Goal: Information Seeking & Learning: Learn about a topic

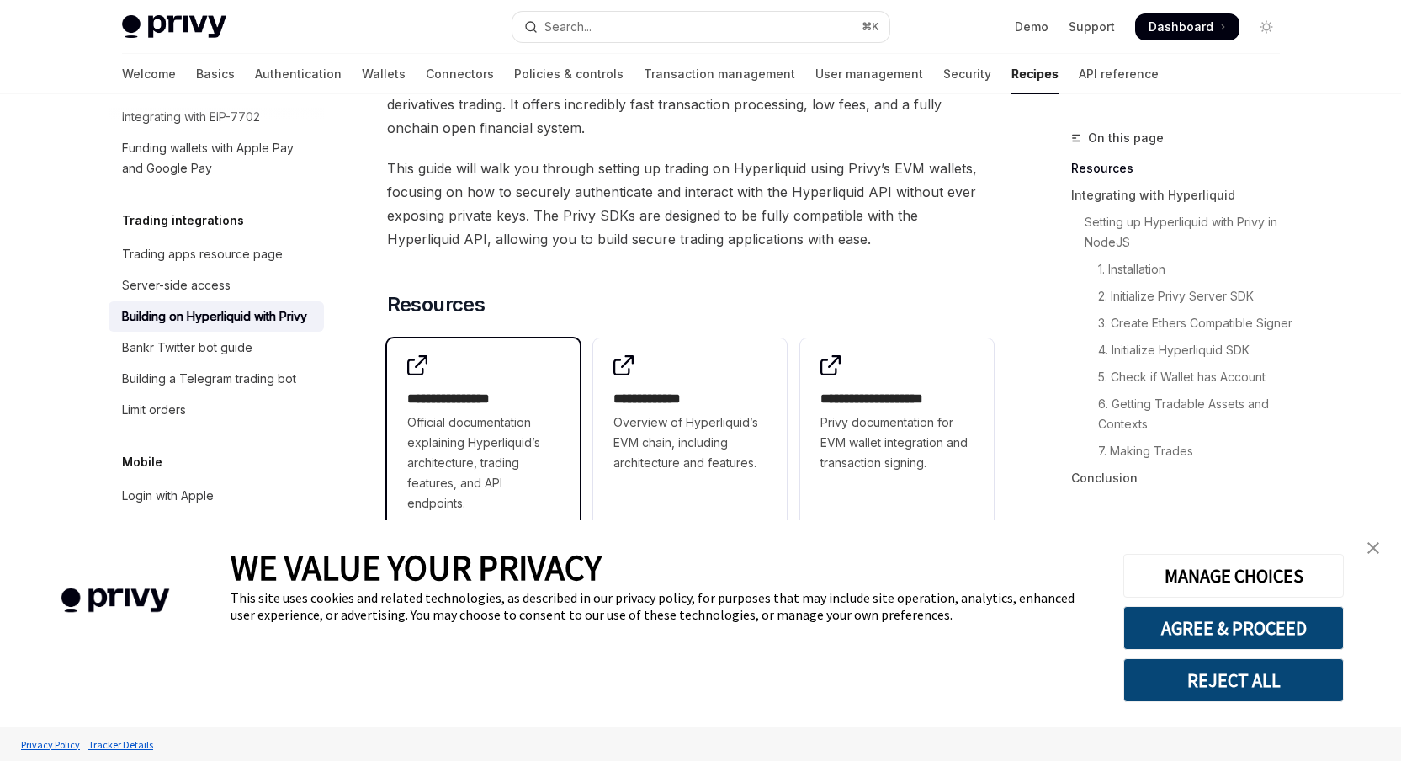
scroll to position [216, 0]
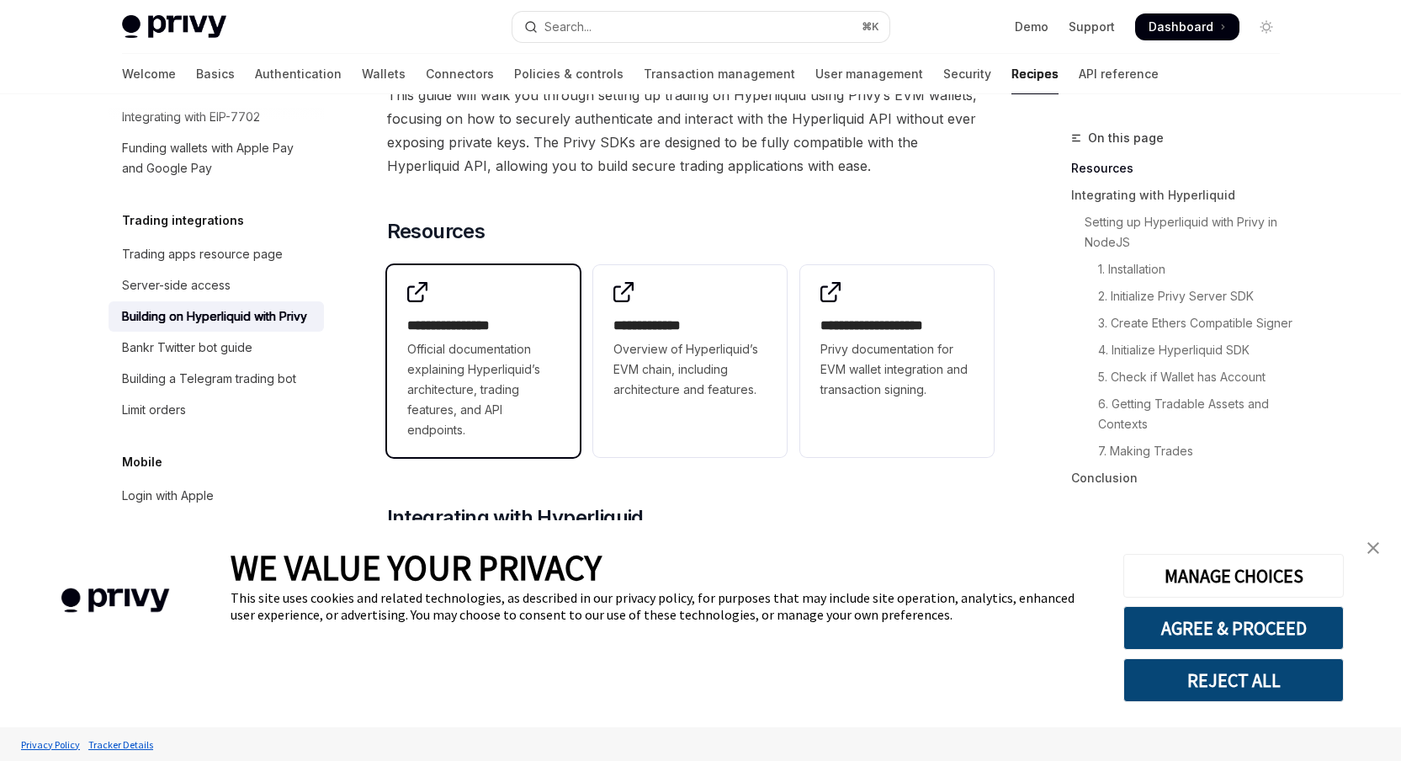
click at [509, 367] on span "Official documentation explaining Hyperliquid’s architecture, trading features,…" at bounding box center [483, 389] width 153 height 101
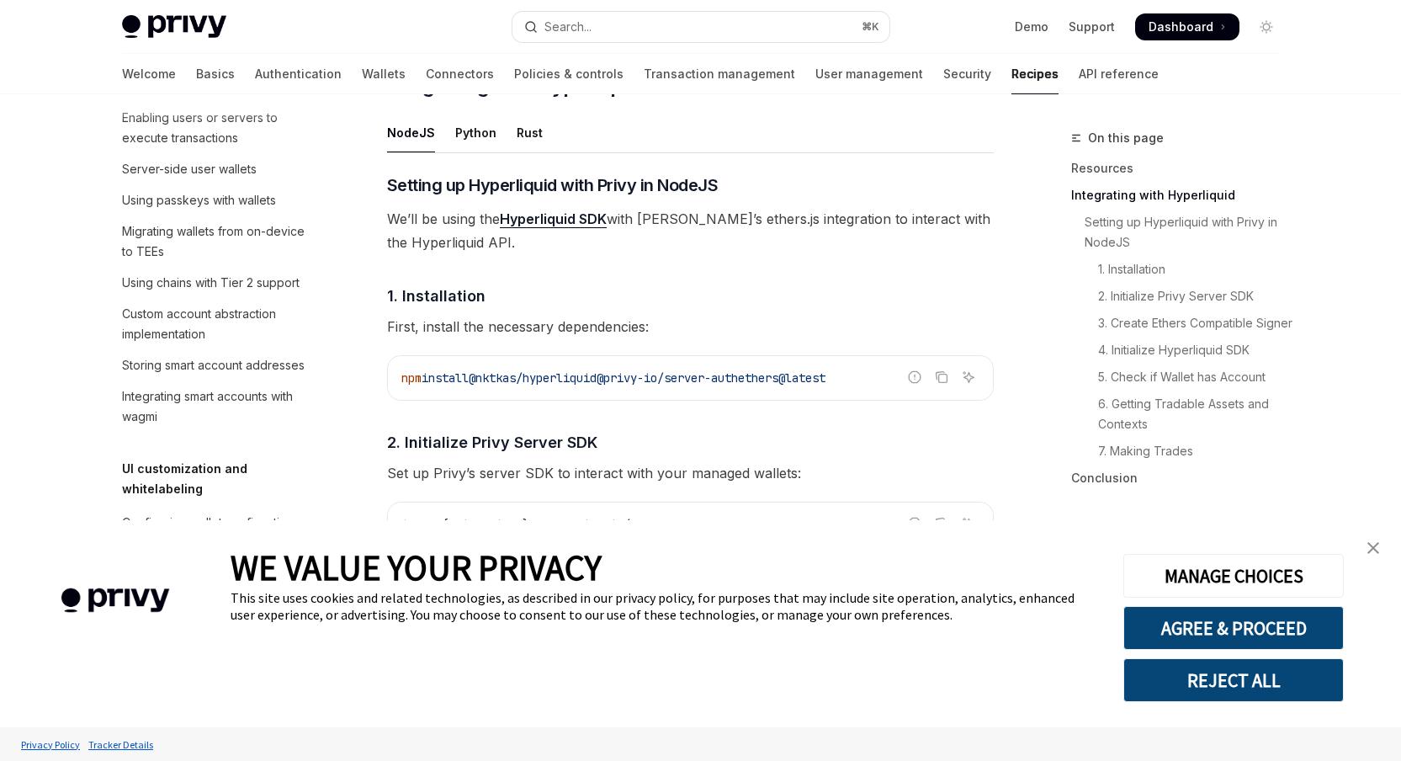
scroll to position [532, 0]
click at [426, 74] on link "Connectors" at bounding box center [460, 74] width 68 height 40
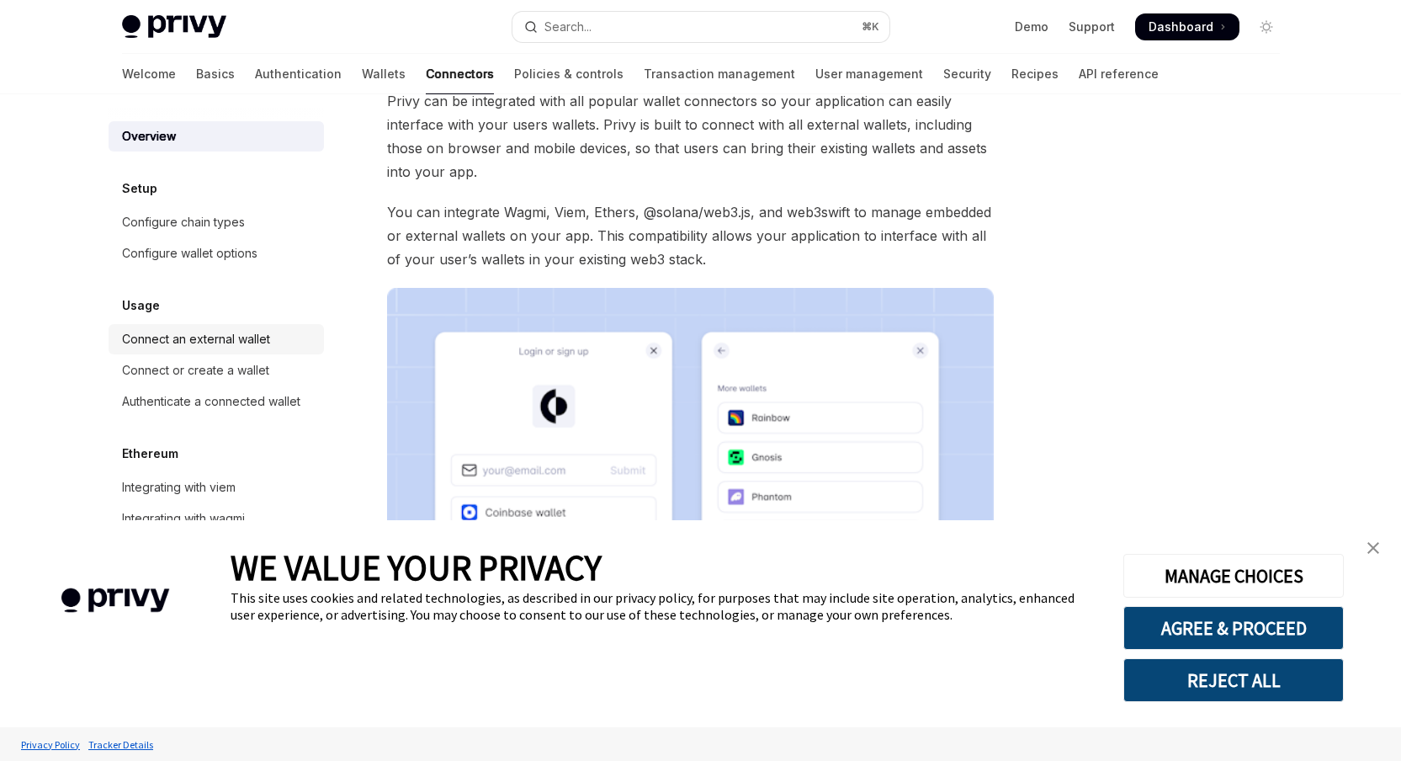
scroll to position [102, 0]
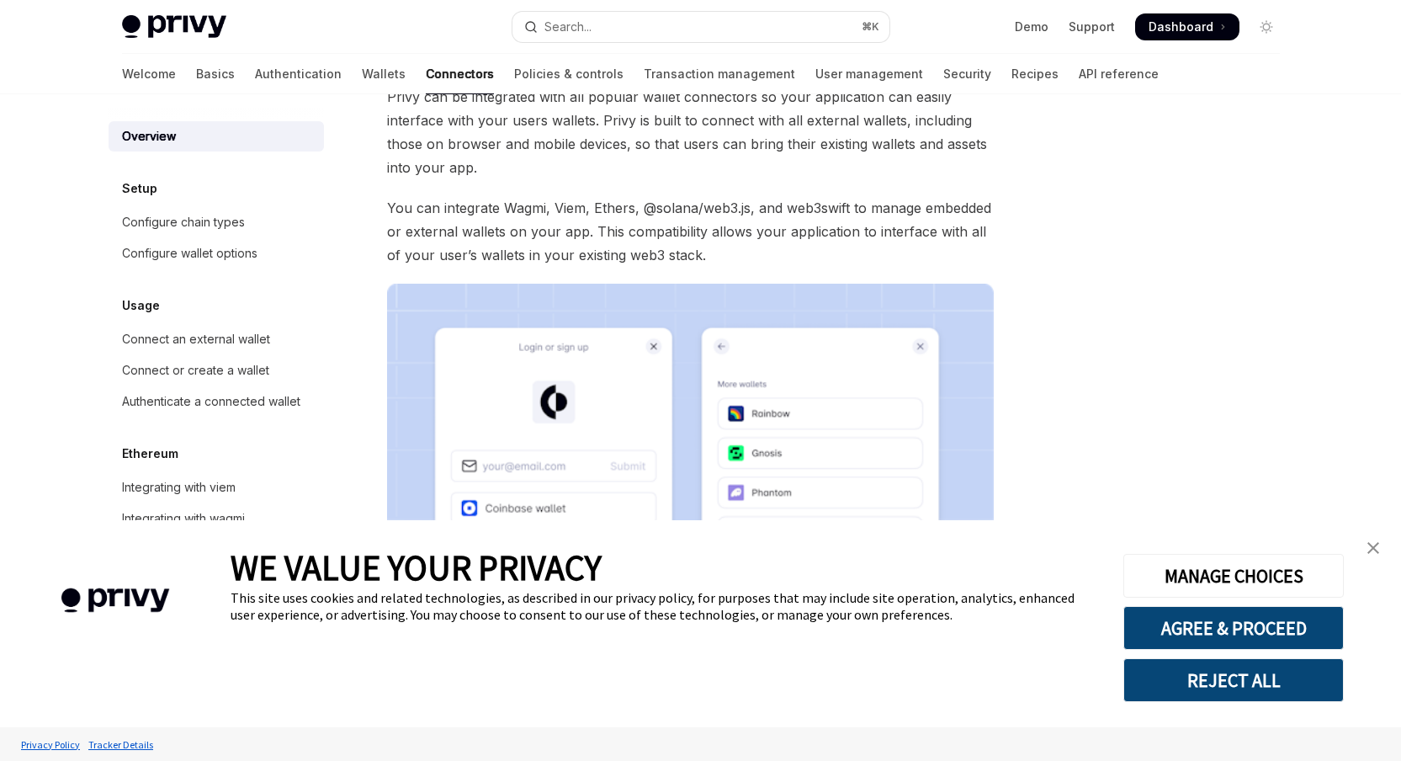
click at [30, 289] on div "Skip to main content Privy Docs home page Search... ⌘ K Demo Support Dashboard …" at bounding box center [700, 443] width 1401 height 1091
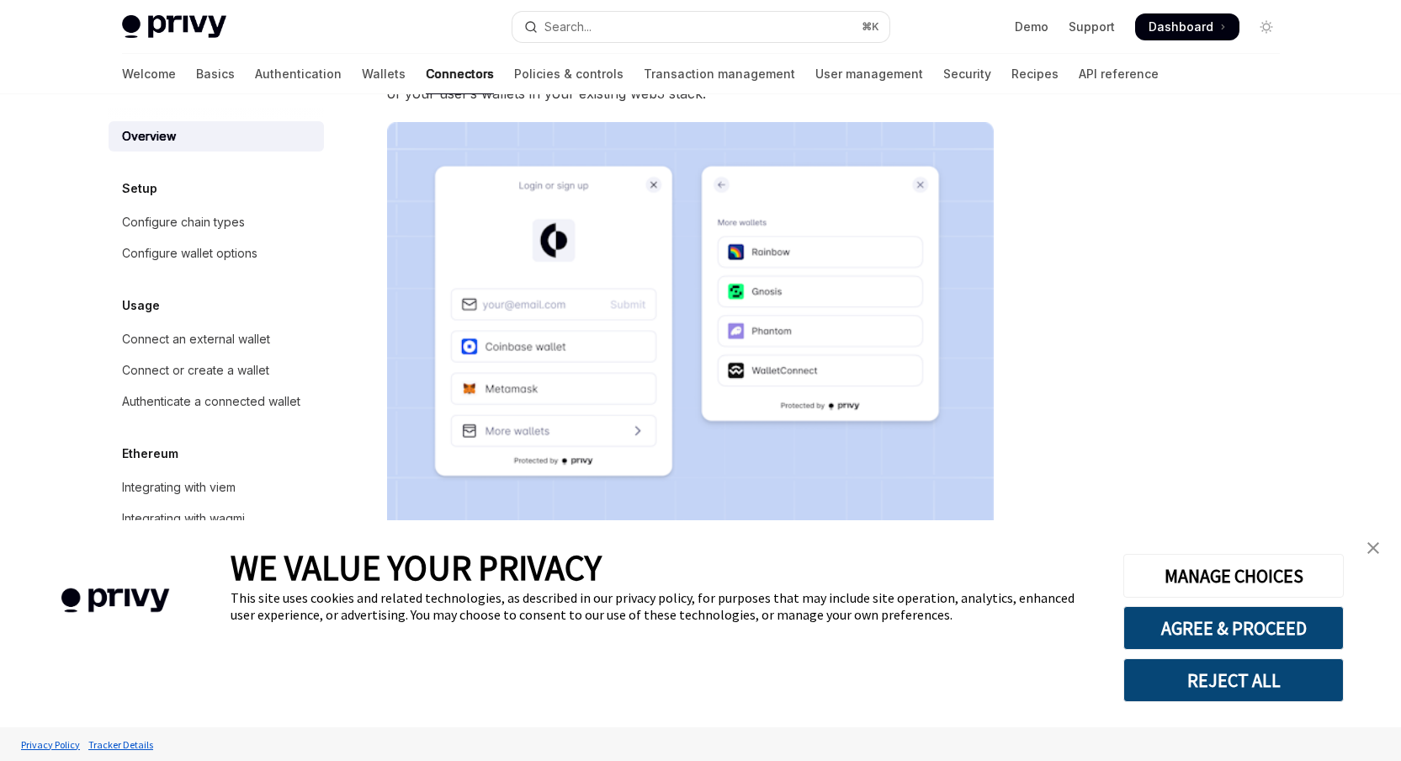
scroll to position [193, 0]
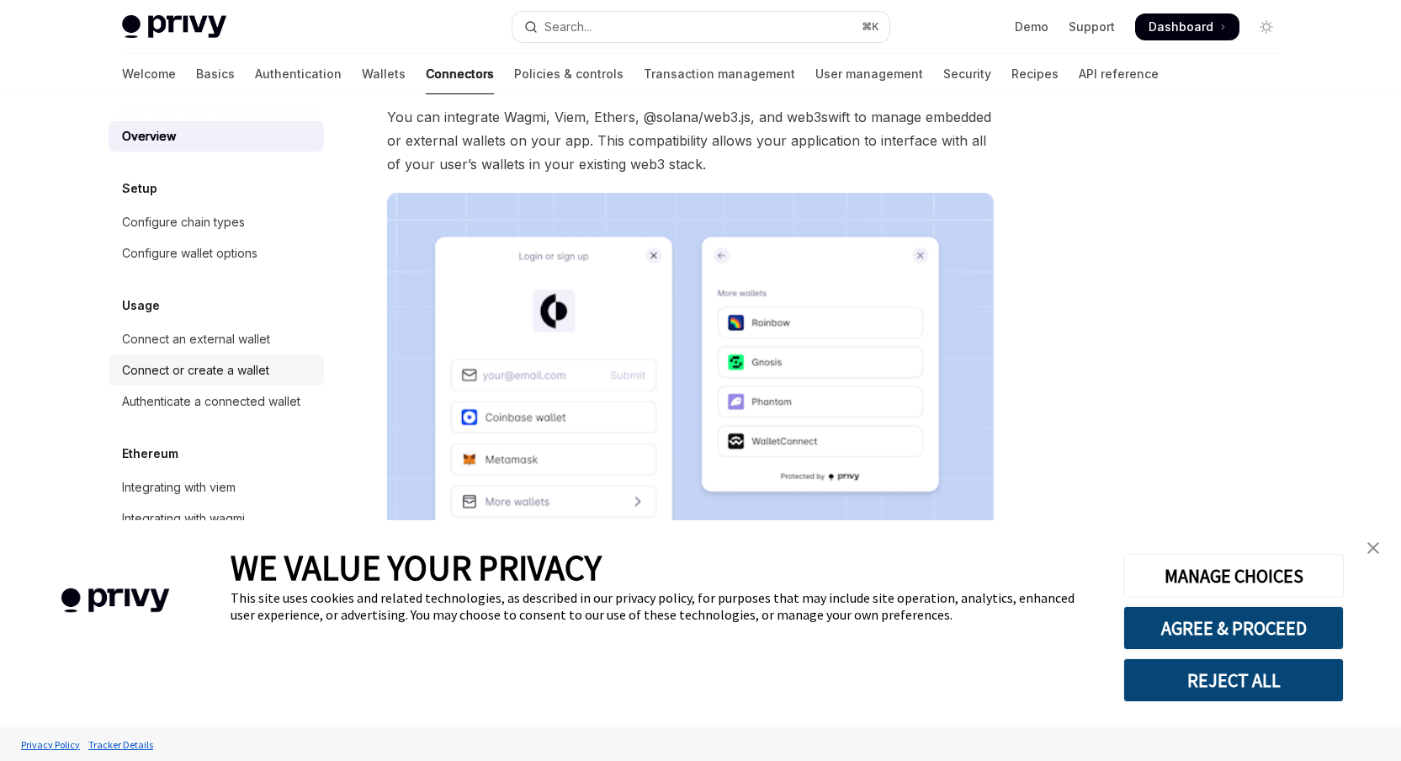
click at [236, 380] on div "Connect or create a wallet" at bounding box center [195, 370] width 147 height 20
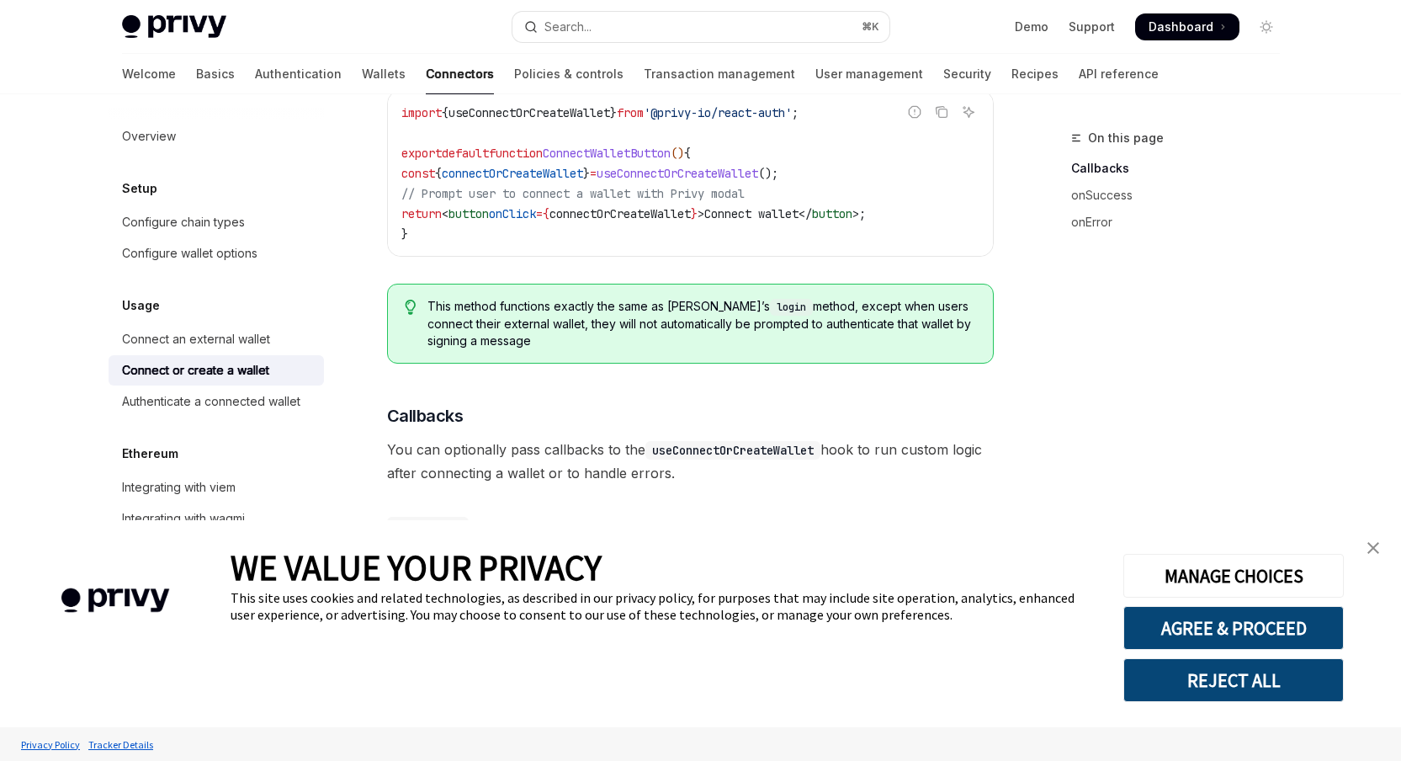
scroll to position [618, 0]
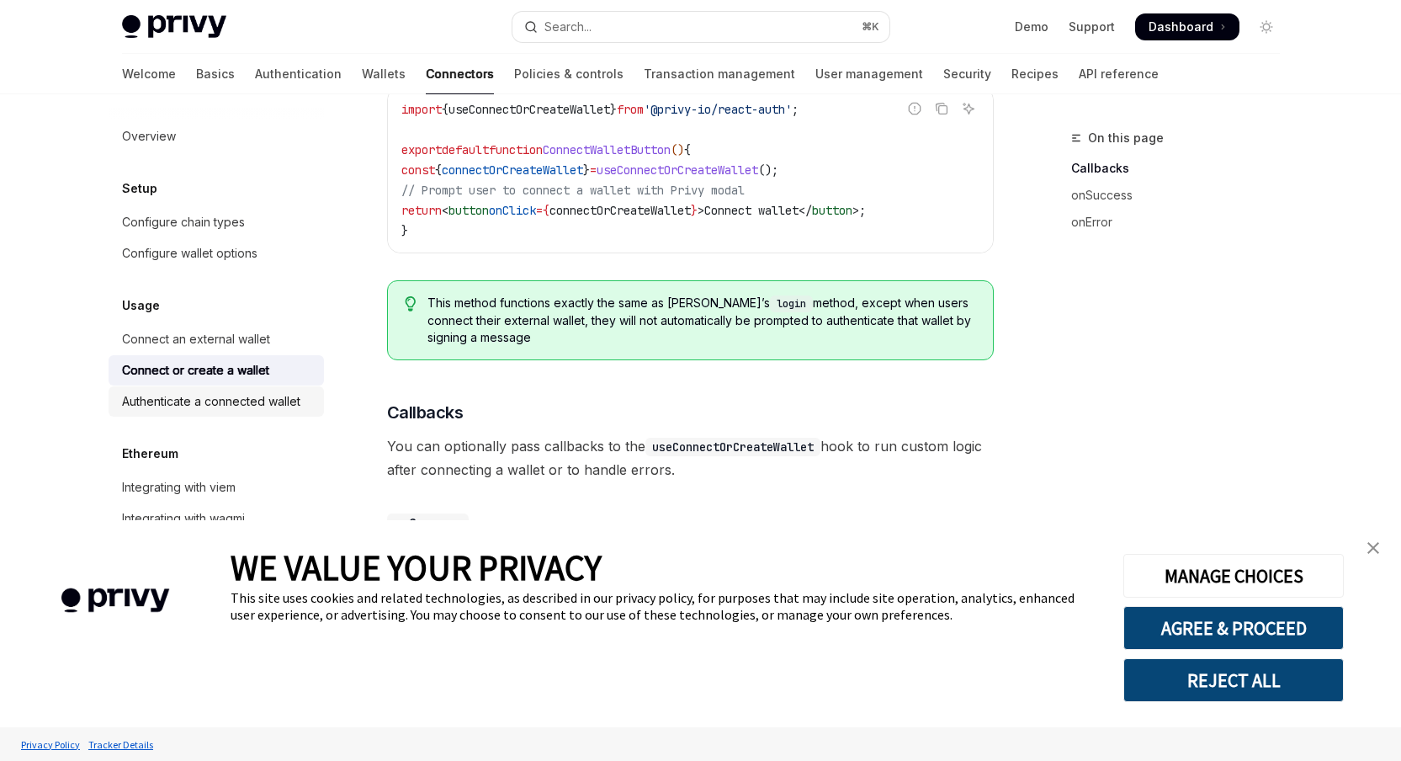
click at [234, 412] on link "Authenticate a connected wallet" at bounding box center [216, 401] width 215 height 30
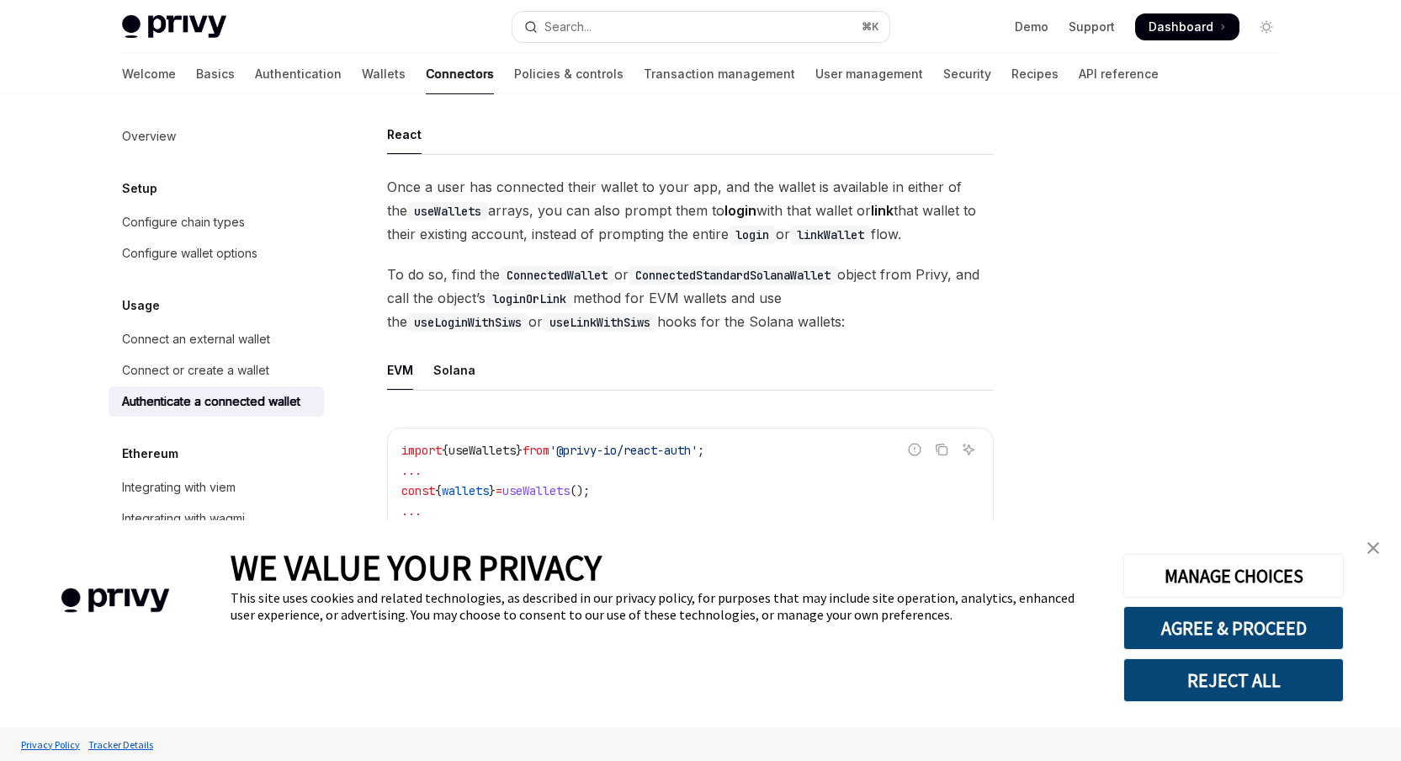
scroll to position [405, 0]
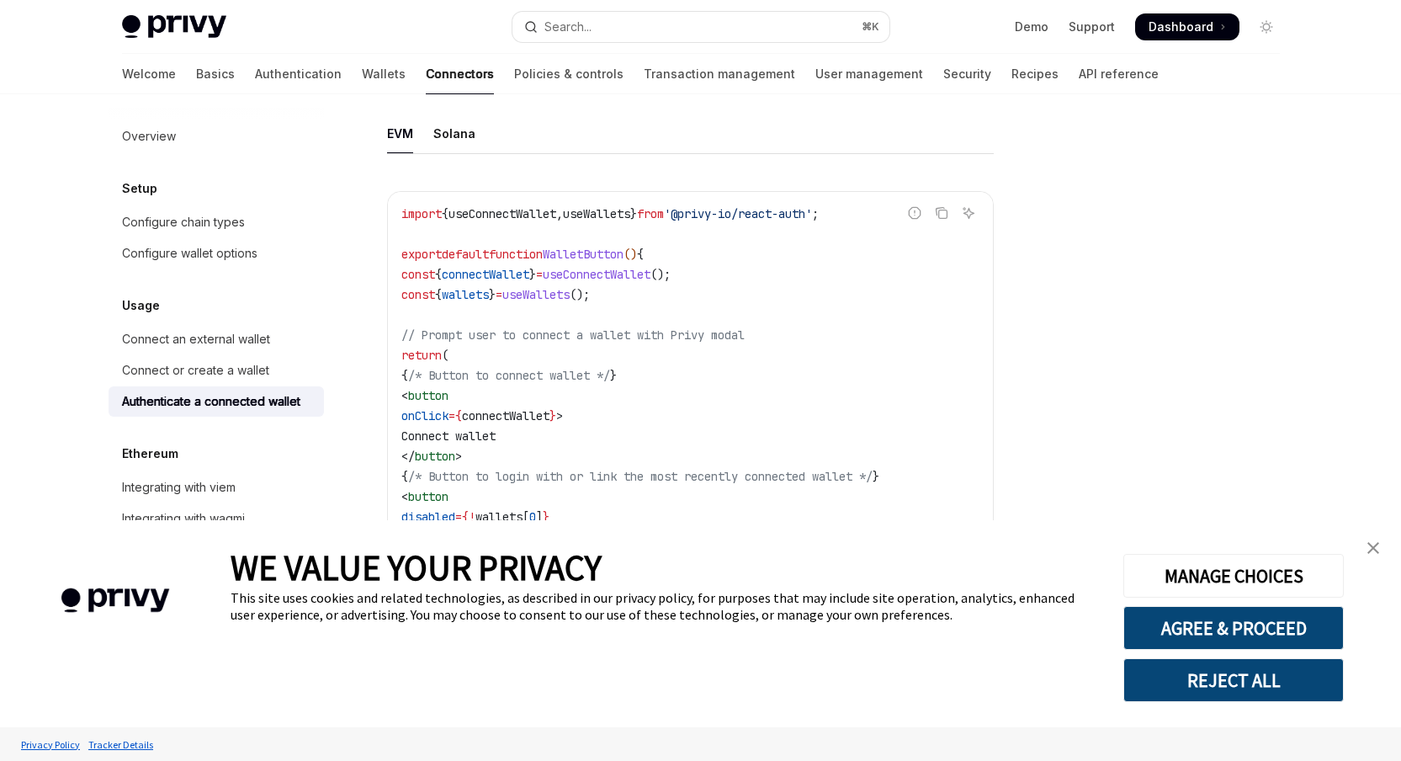
click at [124, 420] on div "Overview Setup Configure chain types Configure wallet options Usage Connect an …" at bounding box center [216, 401] width 215 height 560
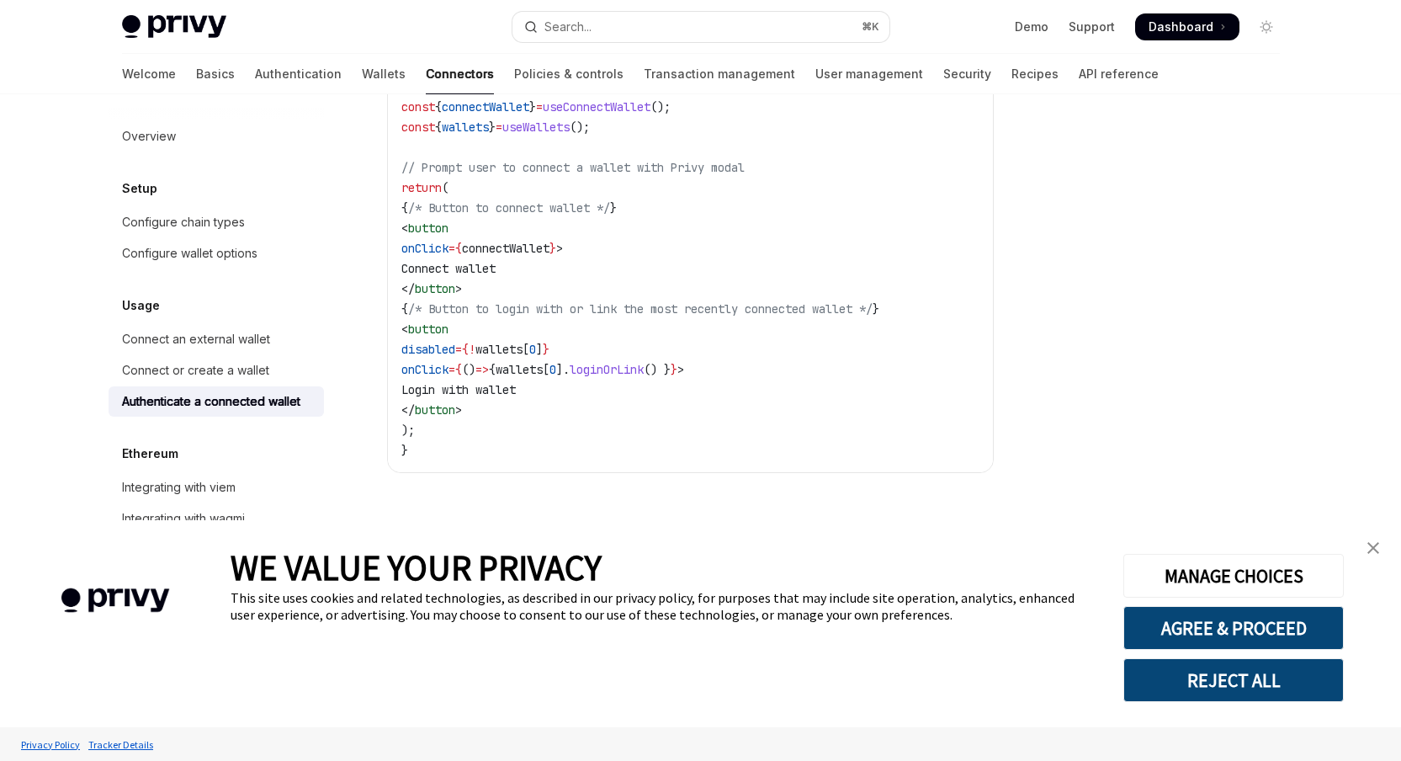
scroll to position [1039, 0]
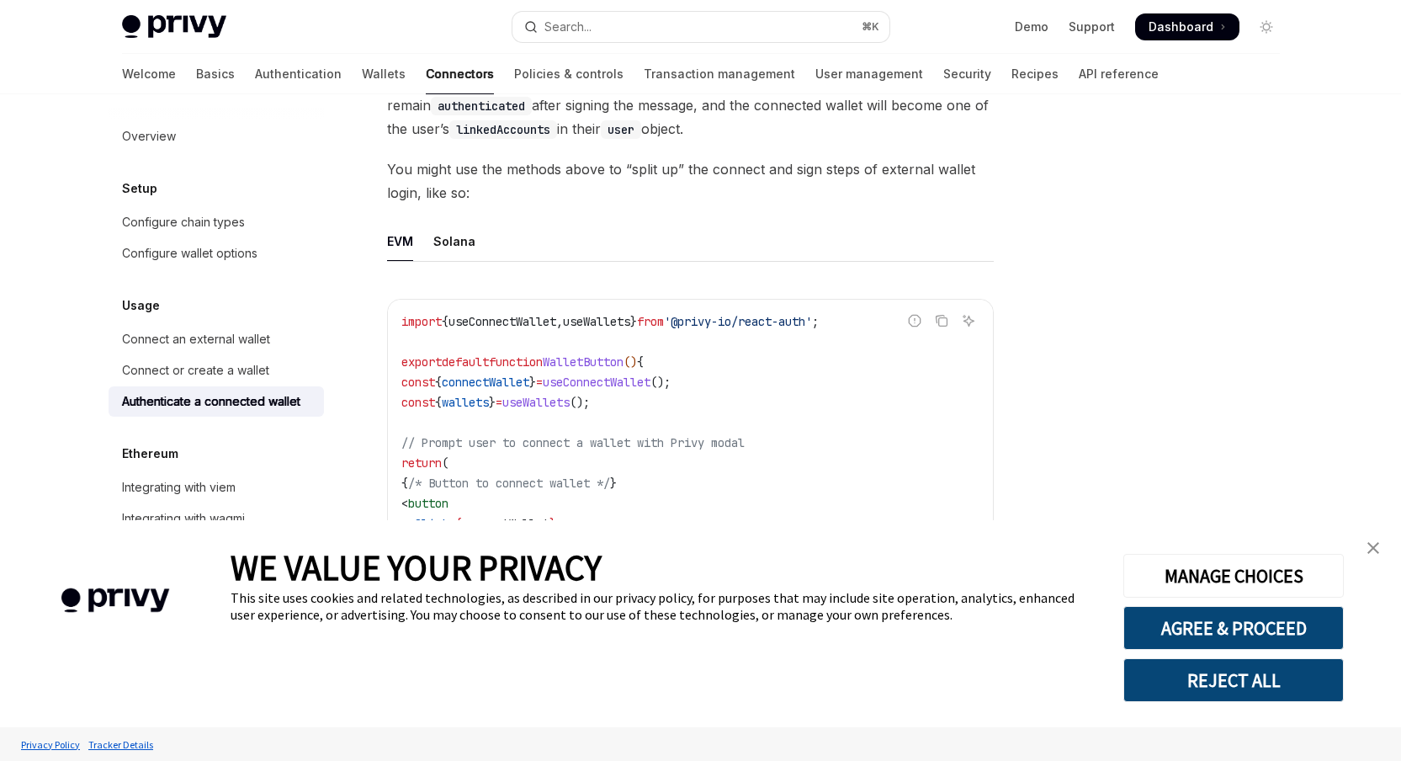
scroll to position [484, 0]
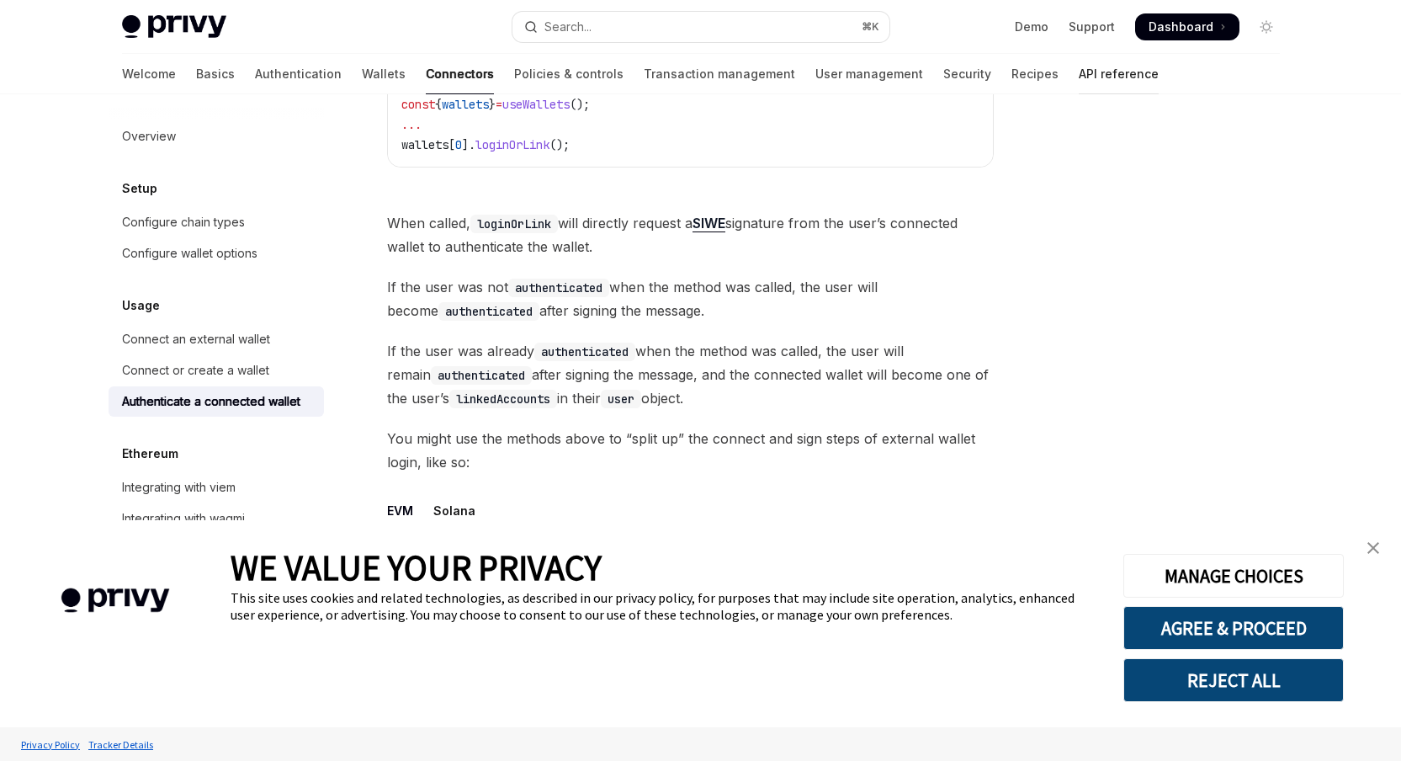
click at [1079, 73] on link "API reference" at bounding box center [1119, 74] width 80 height 40
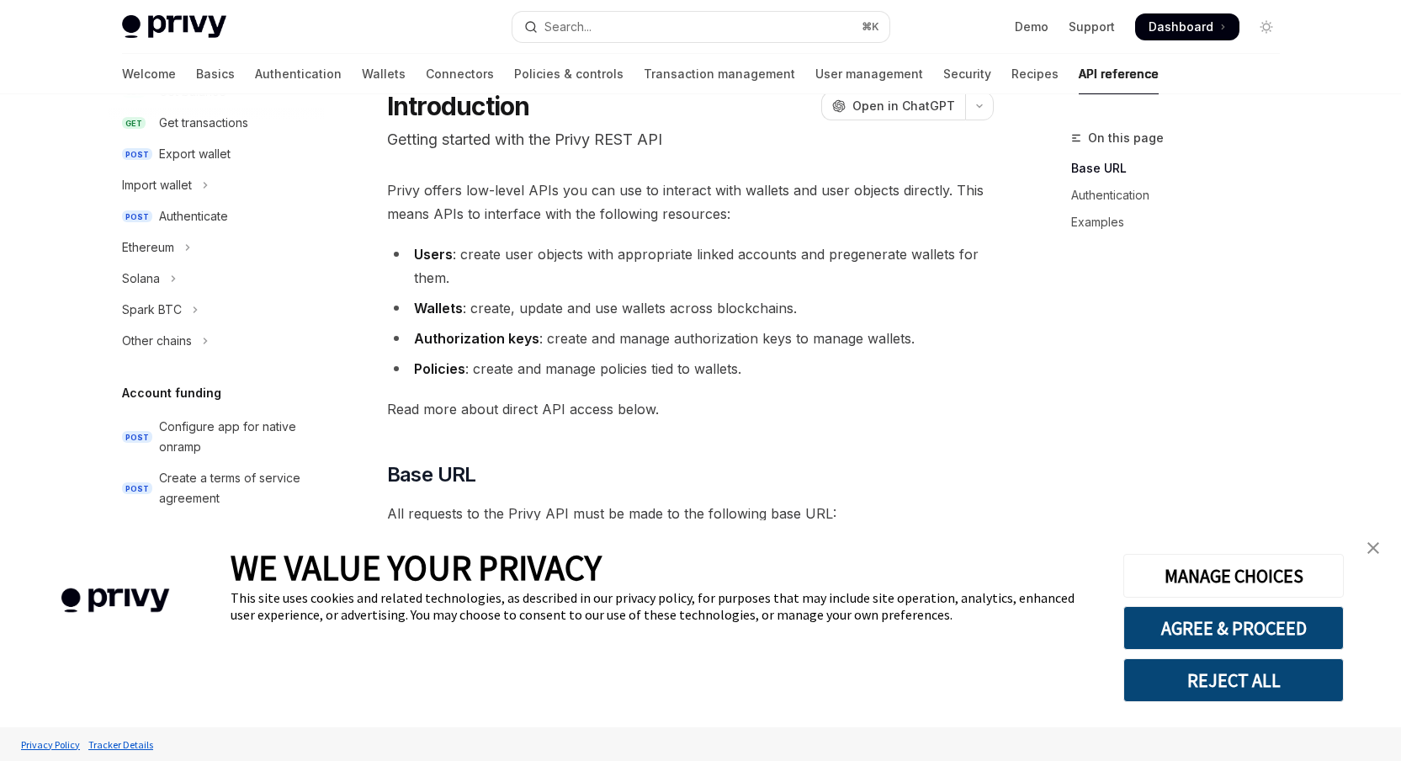
scroll to position [492, 0]
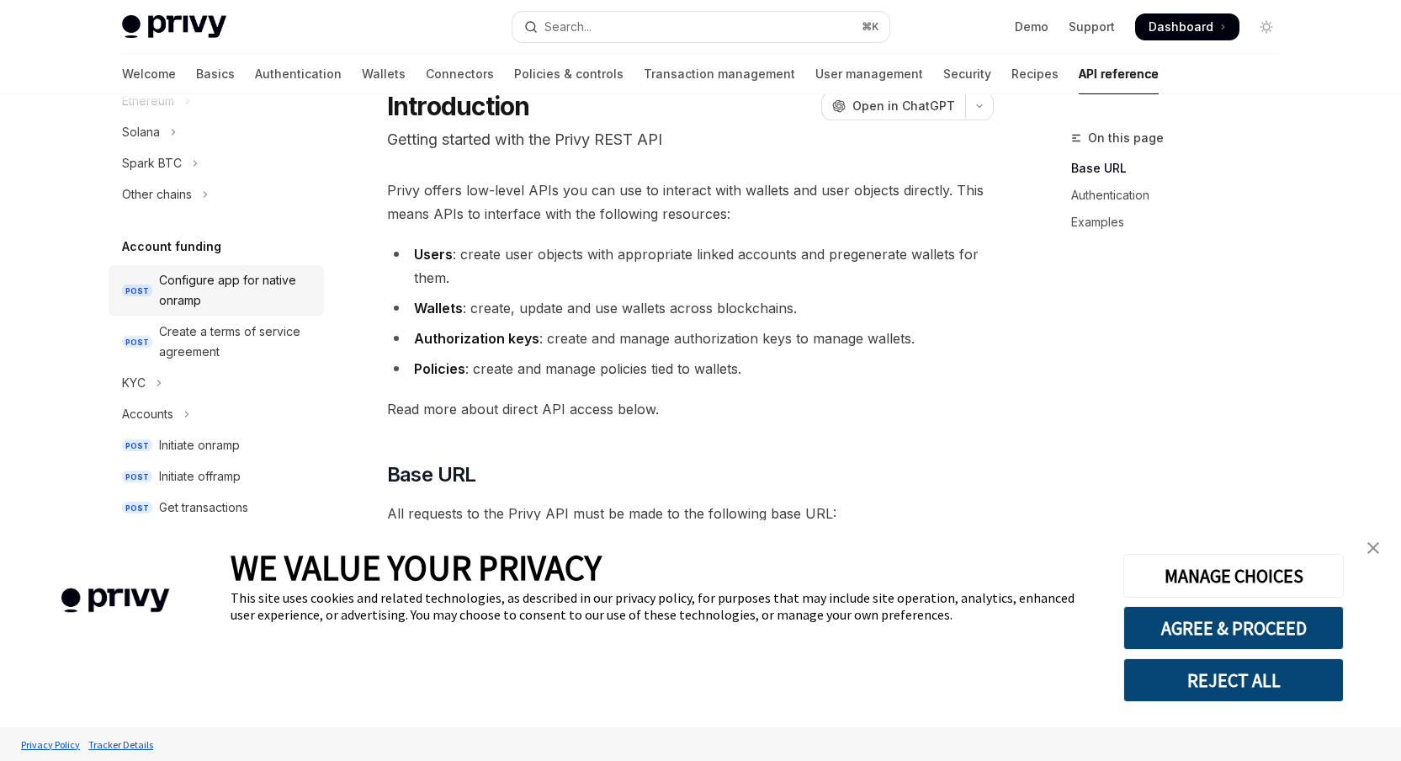
click at [204, 284] on div "Configure app for native onramp" at bounding box center [236, 290] width 155 height 40
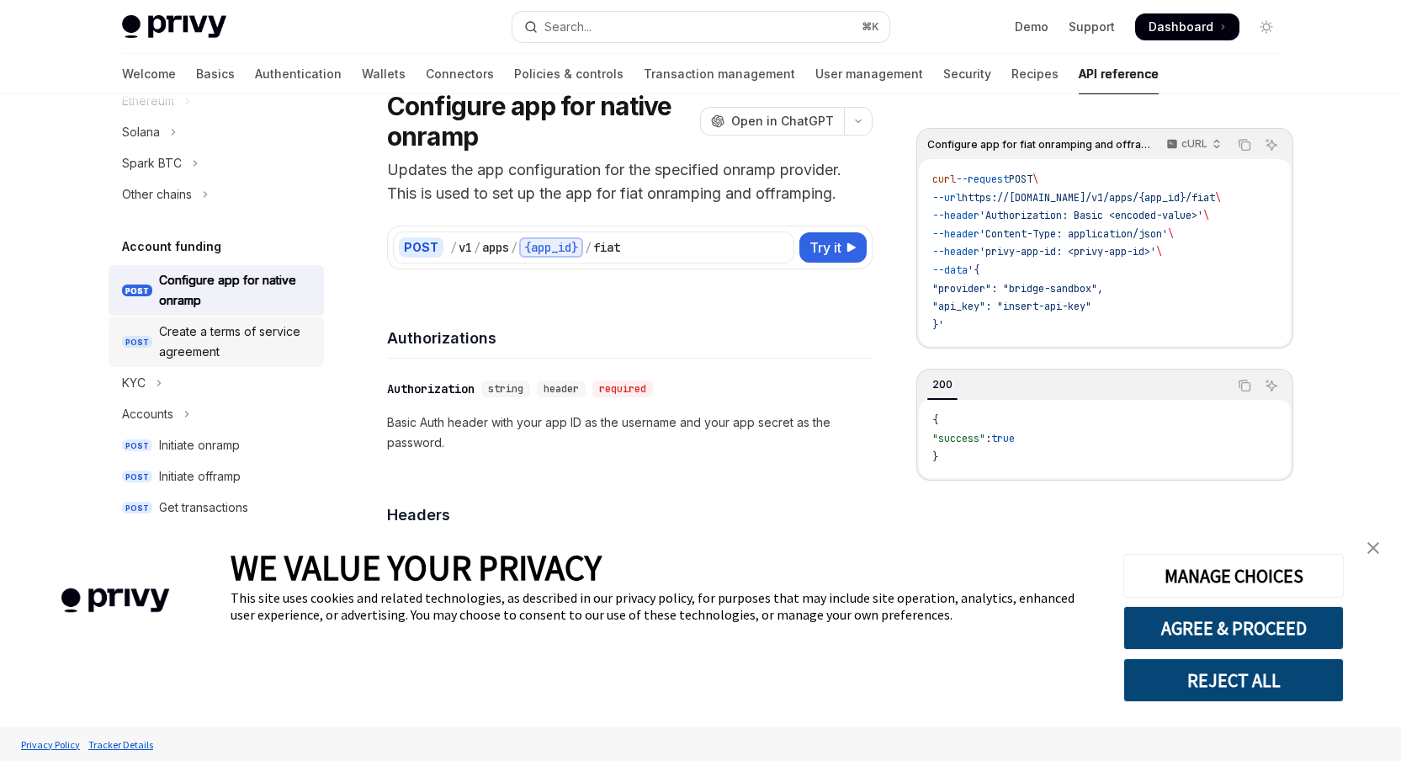
scroll to position [612, 0]
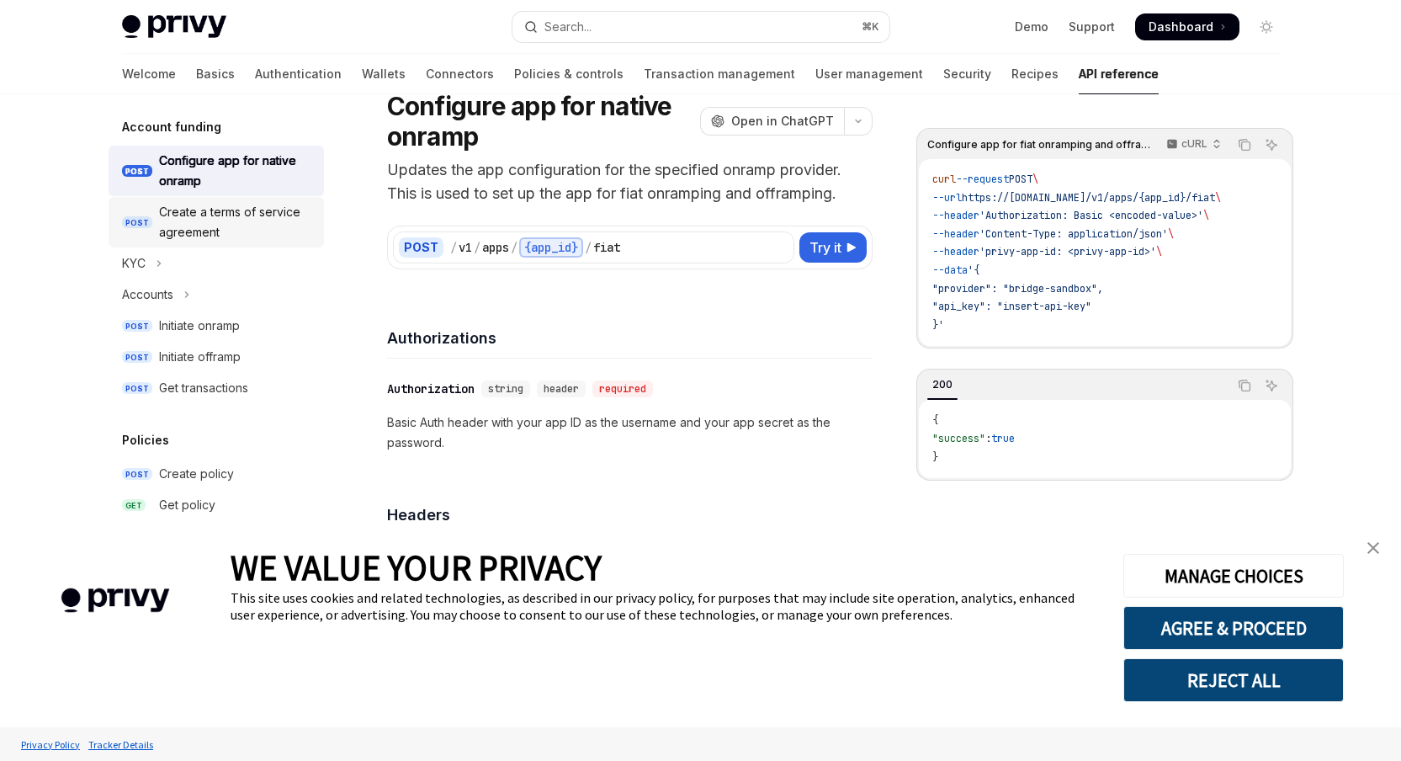
click at [198, 216] on div "Create a terms of service agreement" at bounding box center [236, 222] width 155 height 40
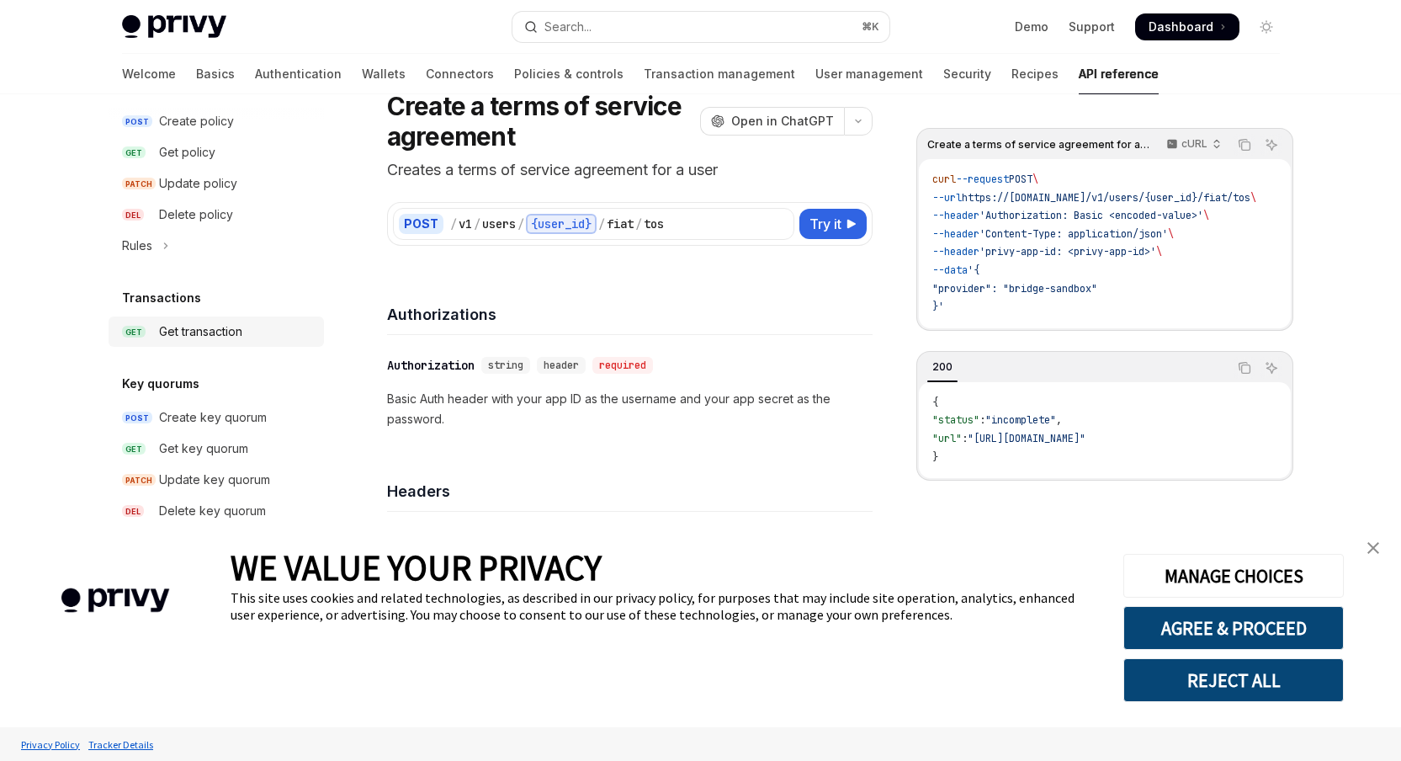
scroll to position [968, 0]
click at [209, 318] on div "Get transaction" at bounding box center [200, 328] width 83 height 20
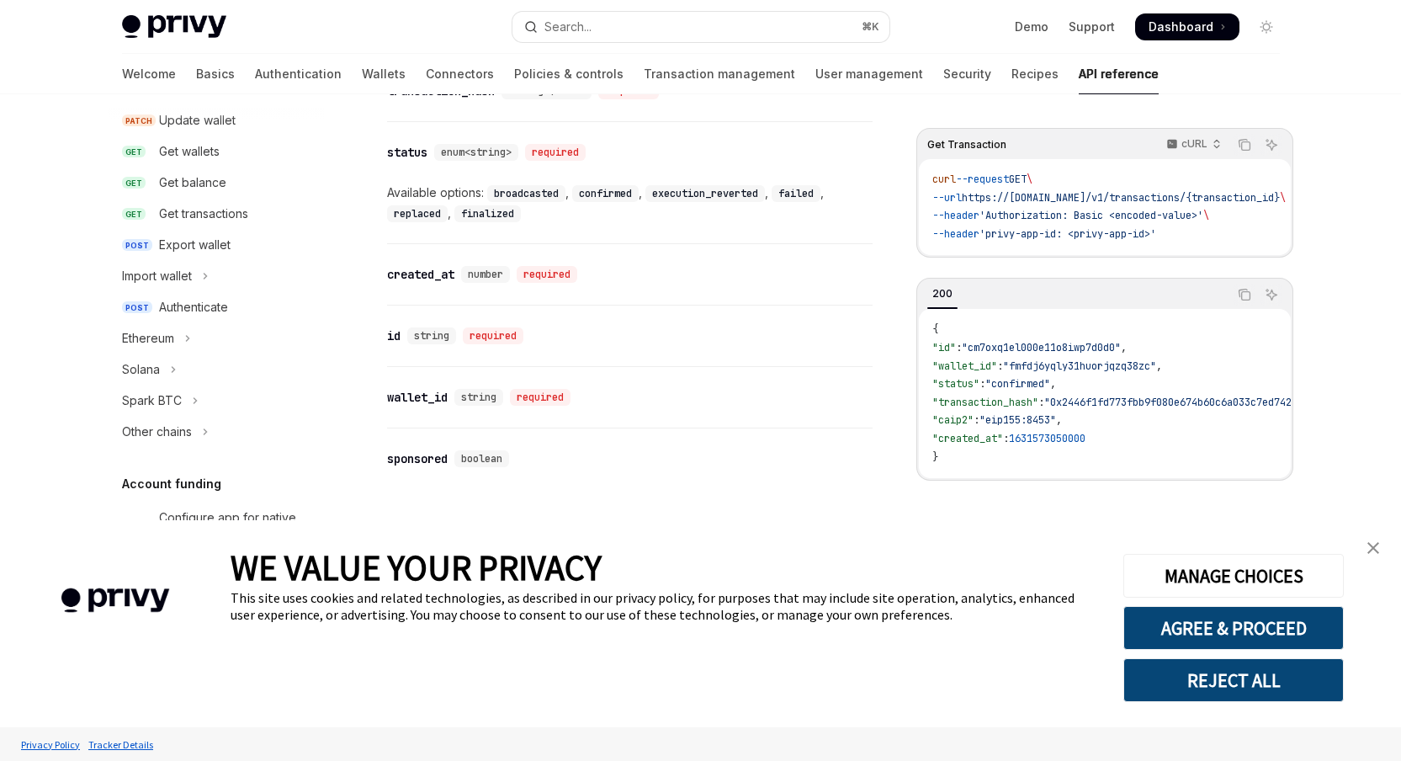
scroll to position [273, 0]
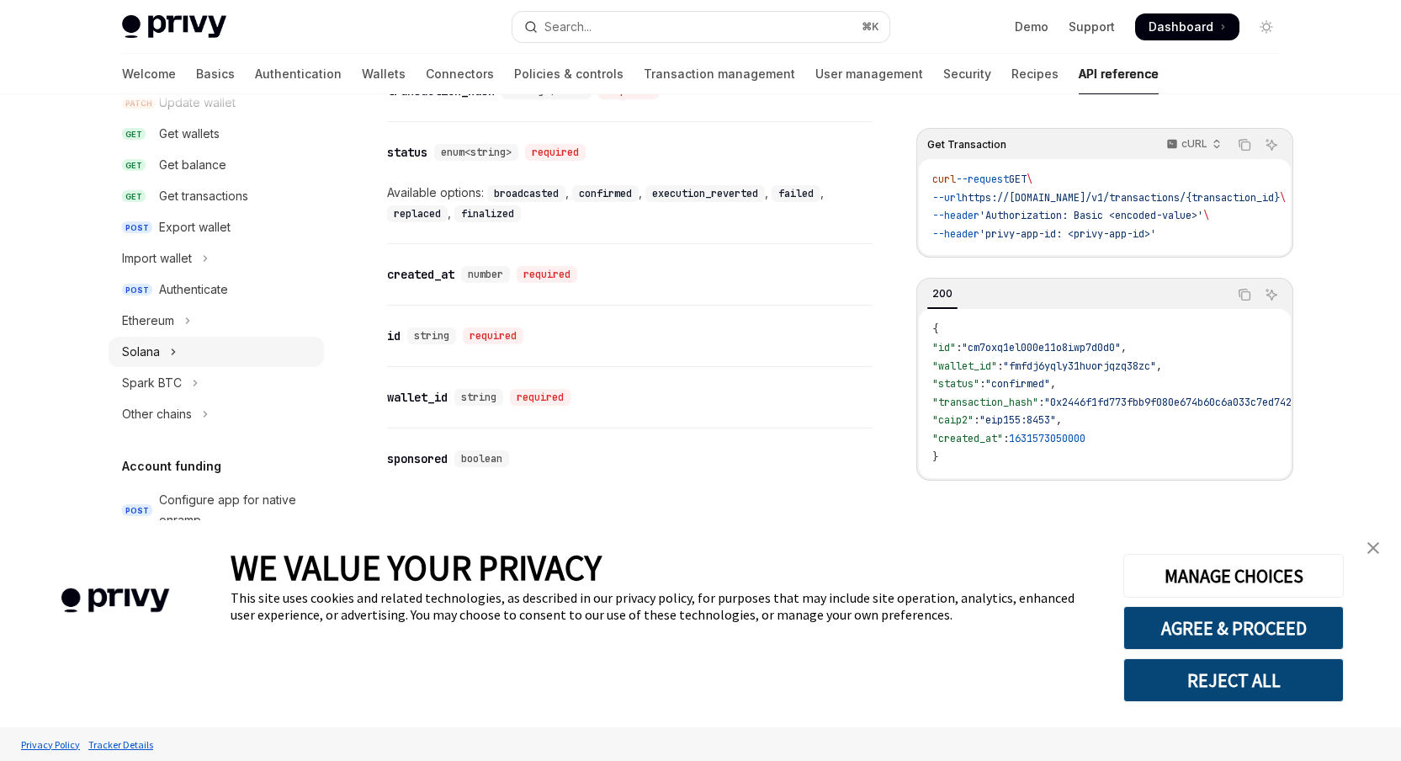
click at [178, 353] on button "Solana" at bounding box center [216, 352] width 215 height 30
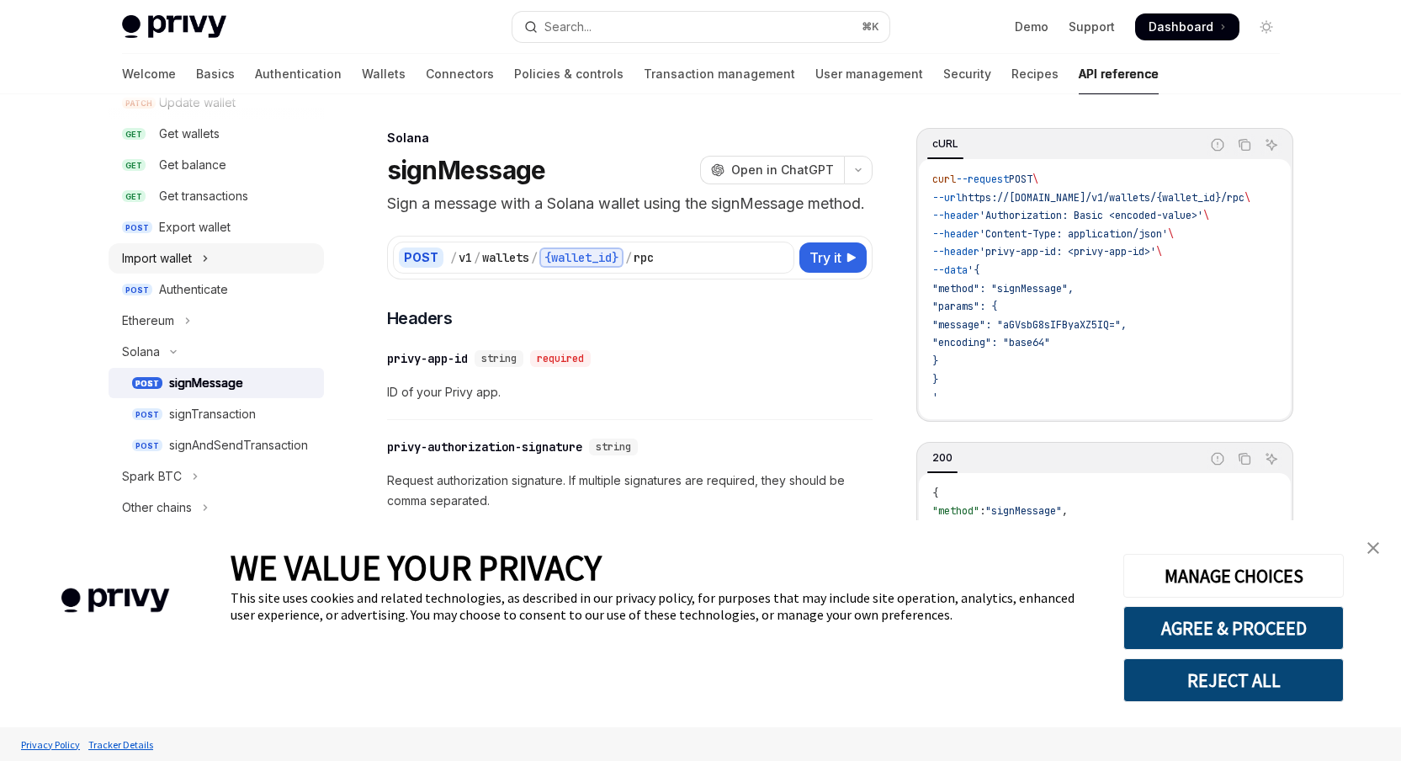
click at [192, 260] on div "Import wallet" at bounding box center [157, 258] width 70 height 20
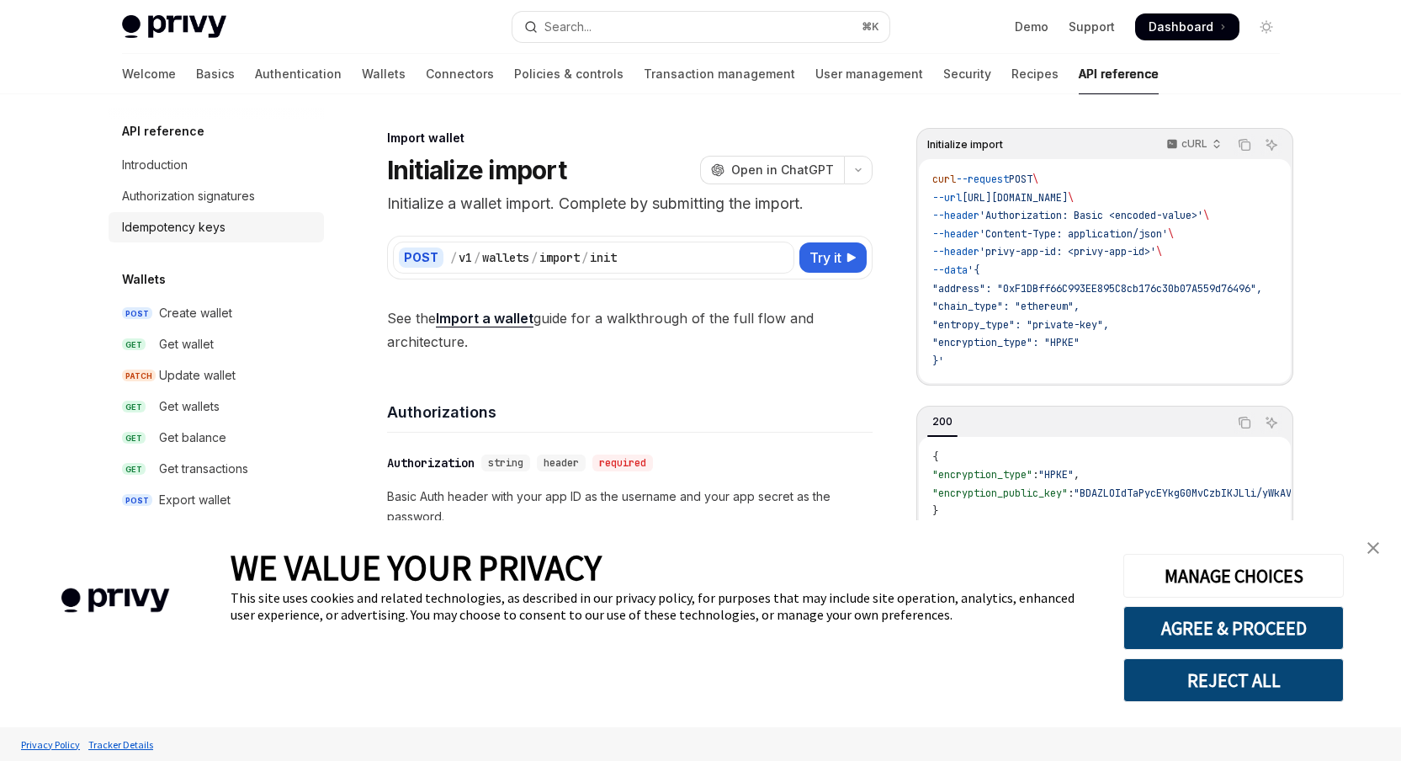
click at [161, 234] on div "Idempotency keys" at bounding box center [174, 227] width 104 height 20
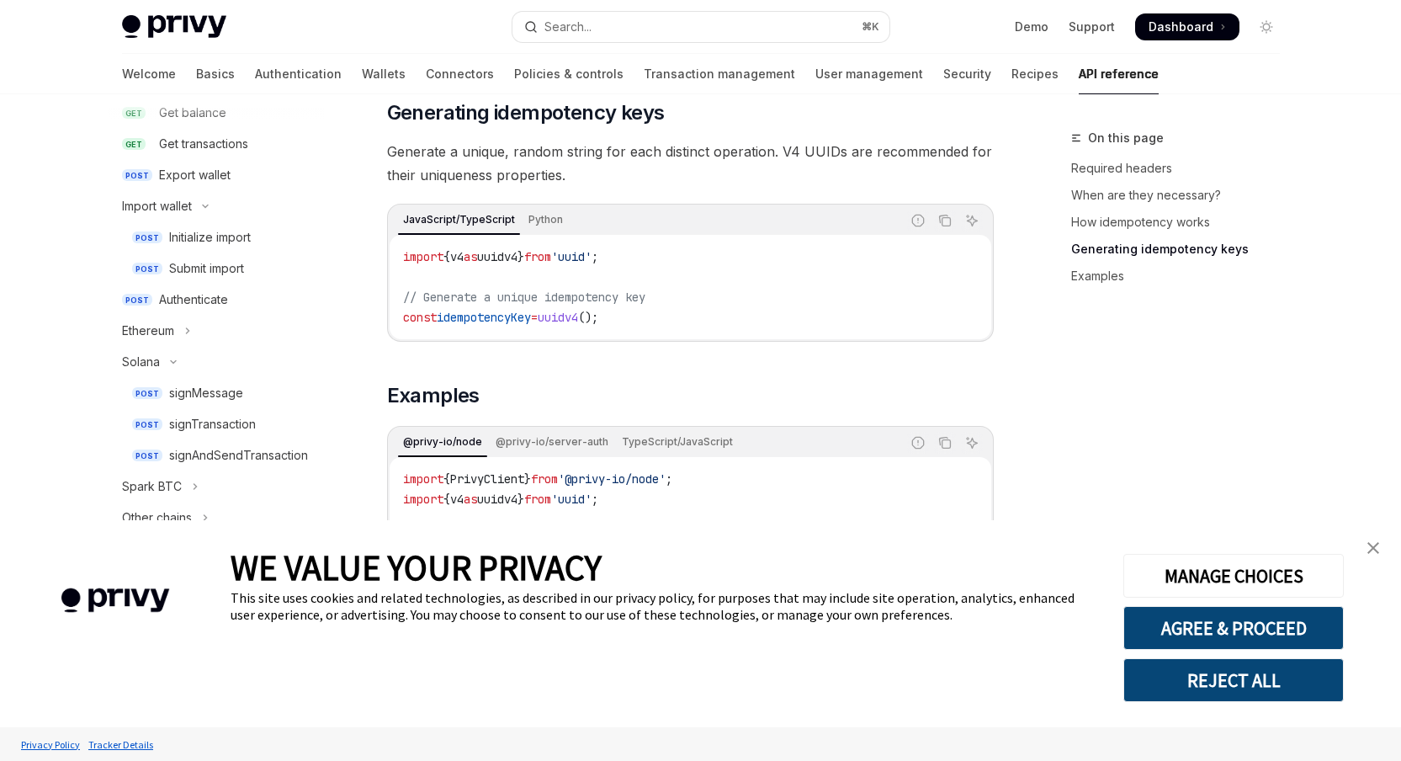
scroll to position [789, 0]
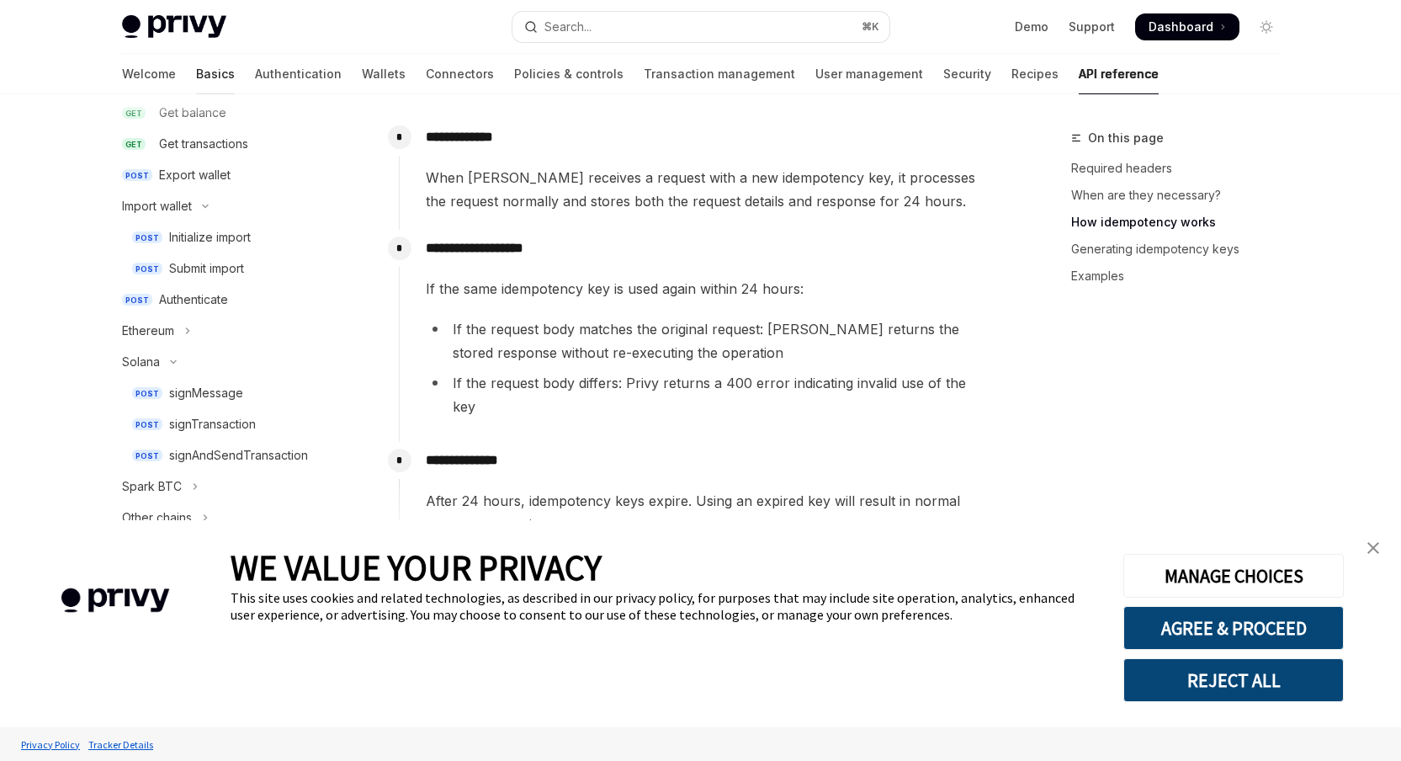
click at [196, 73] on link "Basics" at bounding box center [215, 74] width 39 height 40
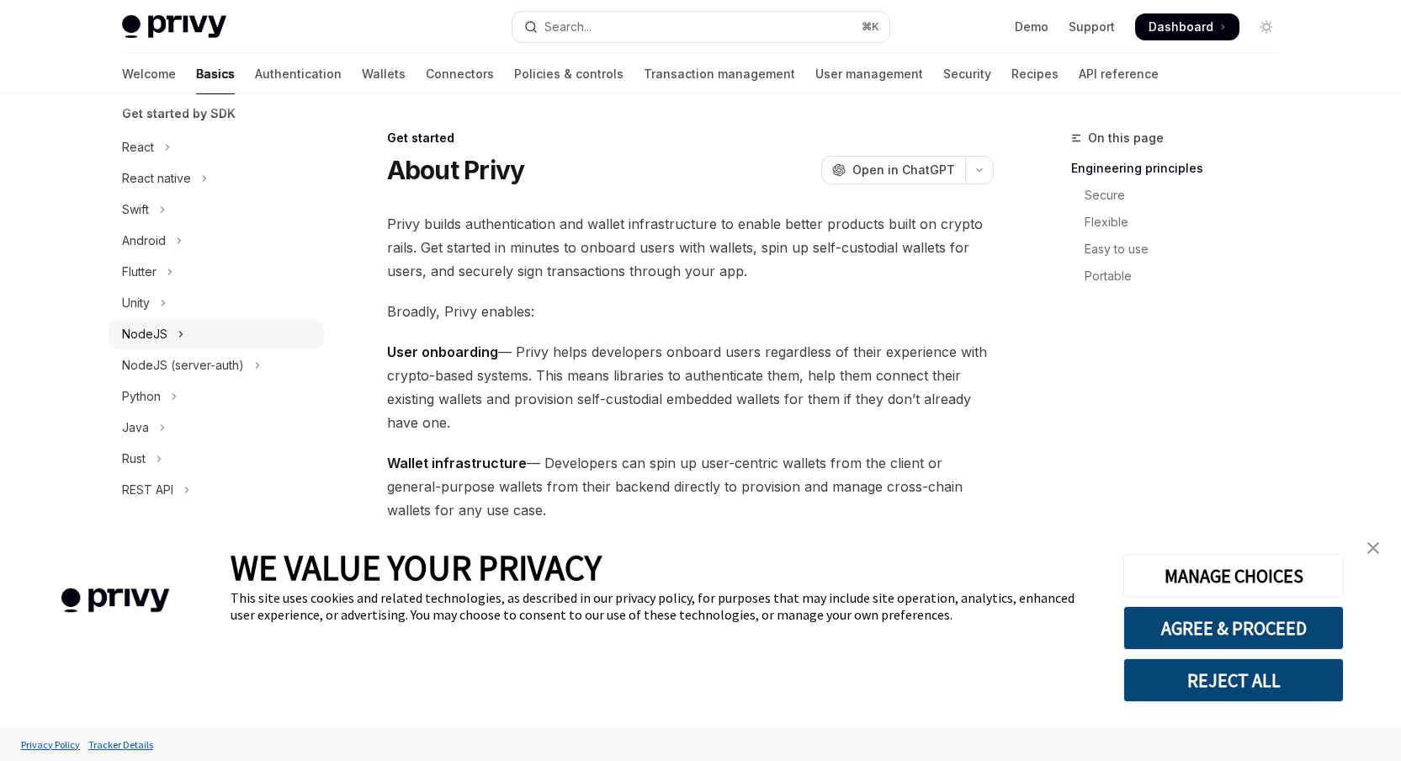
scroll to position [207, 0]
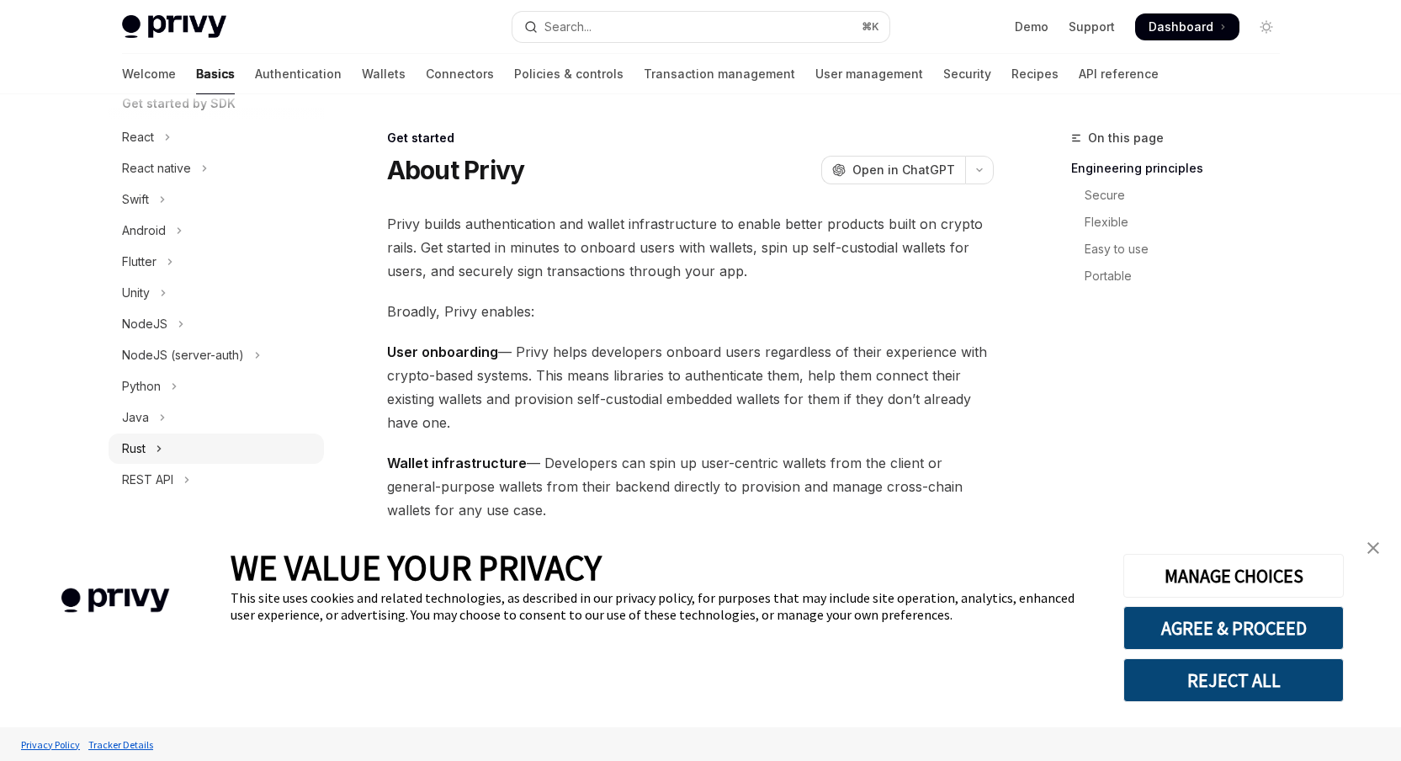
click at [153, 459] on button "Rust" at bounding box center [216, 448] width 215 height 30
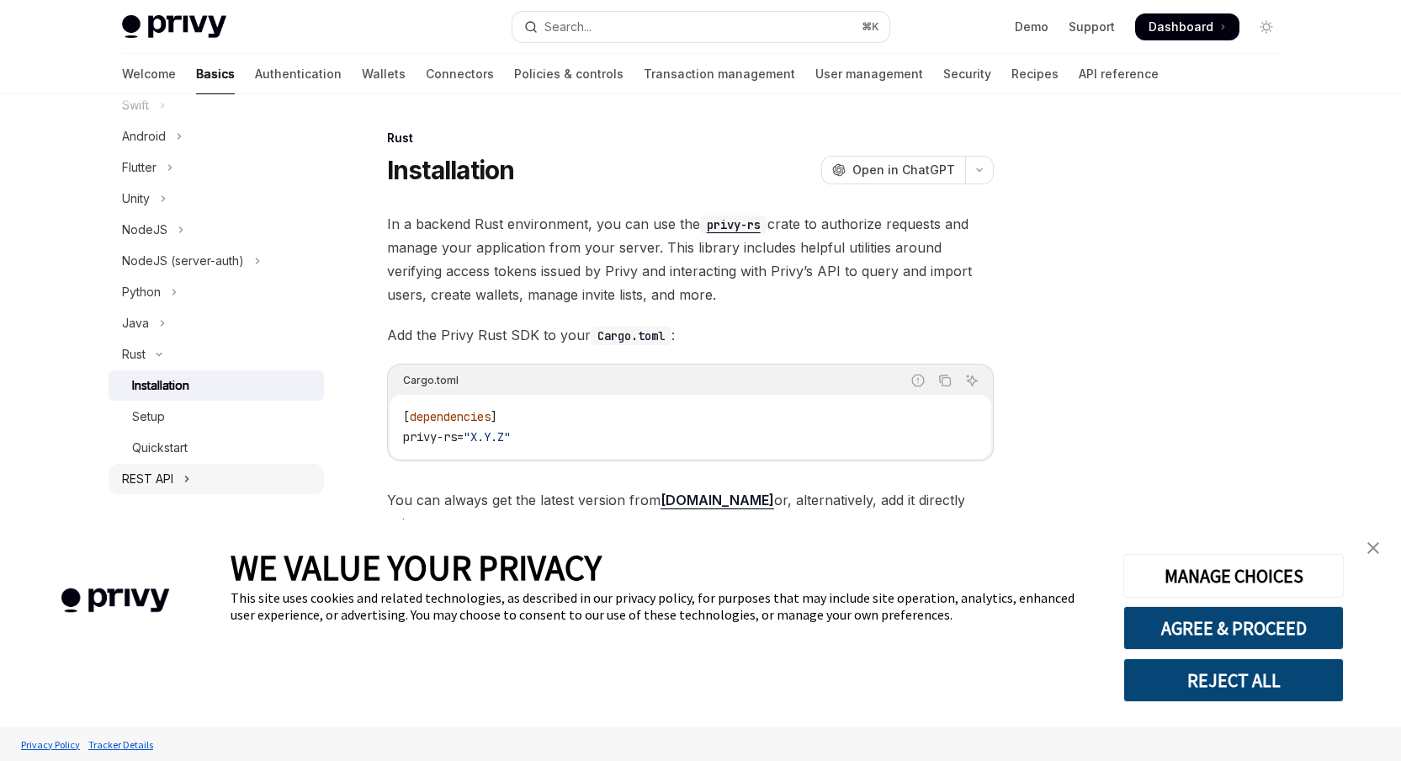
scroll to position [302, 0]
click at [178, 446] on div "Quickstart" at bounding box center [160, 447] width 56 height 20
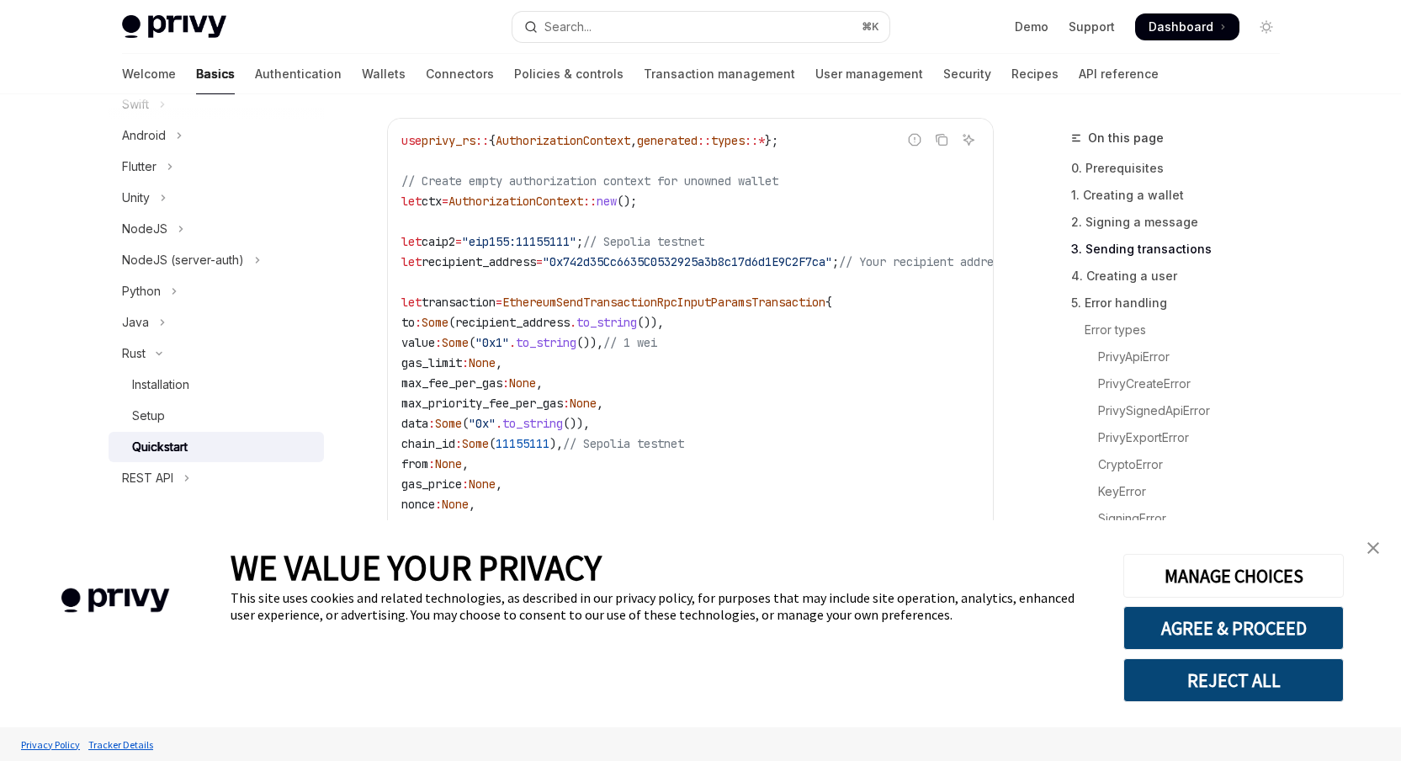
scroll to position [1999, 0]
type textarea "*"
